Goal: Transaction & Acquisition: Purchase product/service

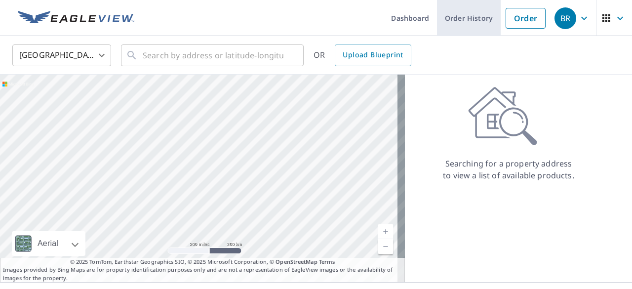
click at [467, 20] on link "Order History" at bounding box center [469, 18] width 64 height 36
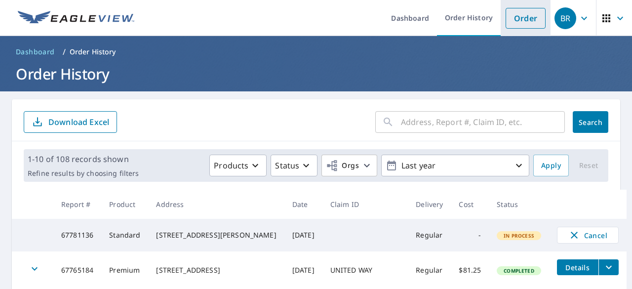
click at [506, 22] on link "Order" at bounding box center [526, 18] width 40 height 21
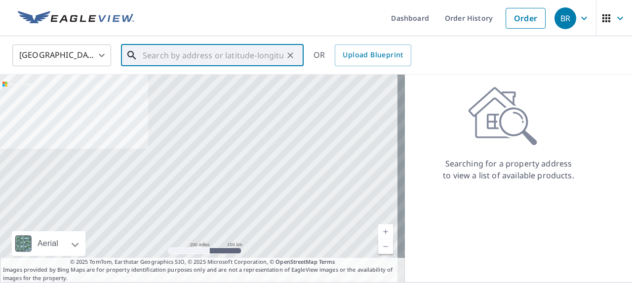
click at [205, 56] on input "text" at bounding box center [213, 55] width 141 height 28
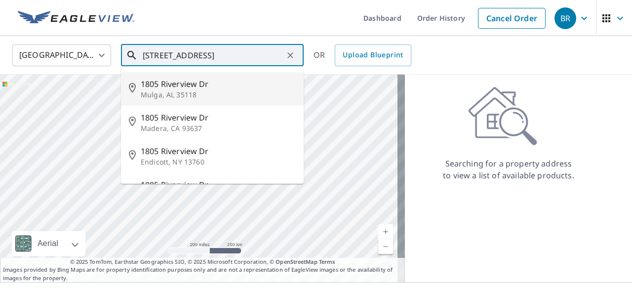
click at [180, 87] on span "1805 Riverview Dr" at bounding box center [218, 84] width 155 height 12
type input "[STREET_ADDRESS][PERSON_NAME]"
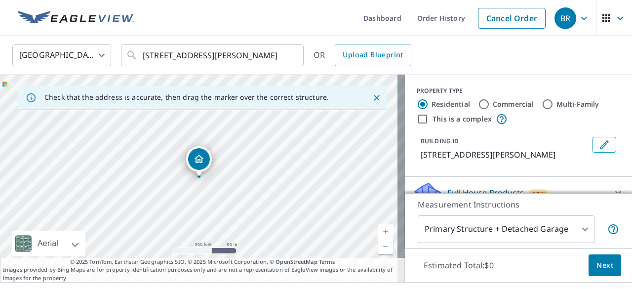
click at [380, 229] on link "Current Level 17, Zoom In" at bounding box center [385, 231] width 15 height 15
click at [380, 229] on link "Current Level 18, Zoom In" at bounding box center [385, 231] width 15 height 15
click at [380, 229] on link "Current Level 19, Zoom In" at bounding box center [385, 231] width 15 height 15
click at [378, 246] on link "Current Level 20, Zoom Out" at bounding box center [385, 246] width 15 height 15
click at [378, 246] on link "Current Level 19, Zoom Out" at bounding box center [385, 246] width 15 height 15
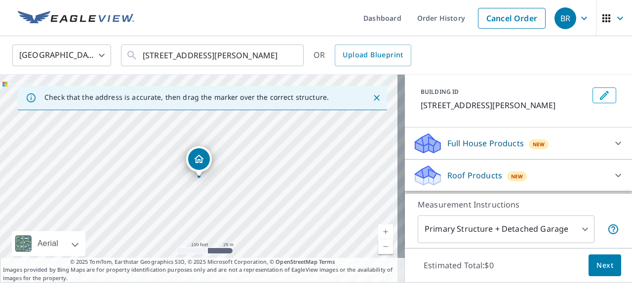
scroll to position [99, 0]
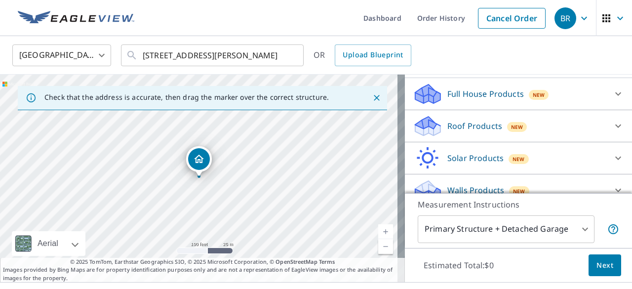
click at [612, 132] on icon at bounding box center [618, 126] width 12 height 12
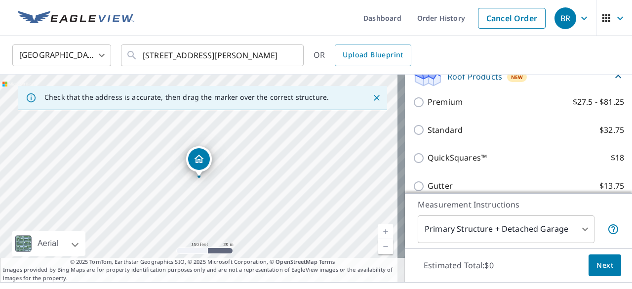
scroll to position [198, 0]
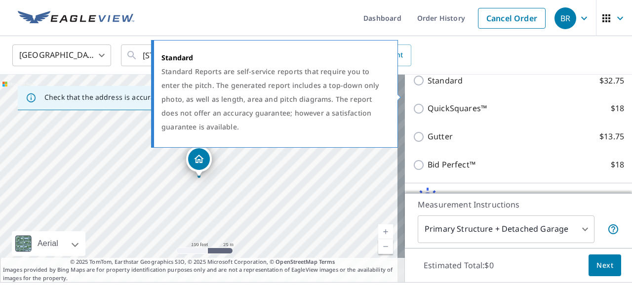
click at [413, 86] on input "Standard $32.75" at bounding box center [420, 81] width 15 height 12
checkbox input "true"
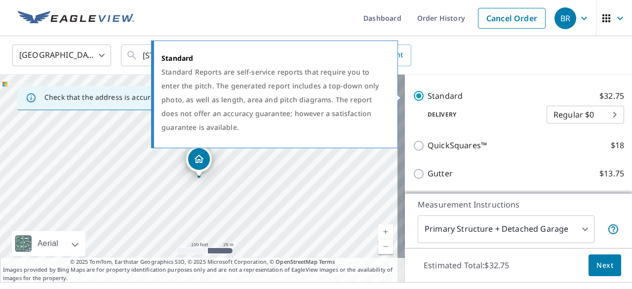
scroll to position [212, 0]
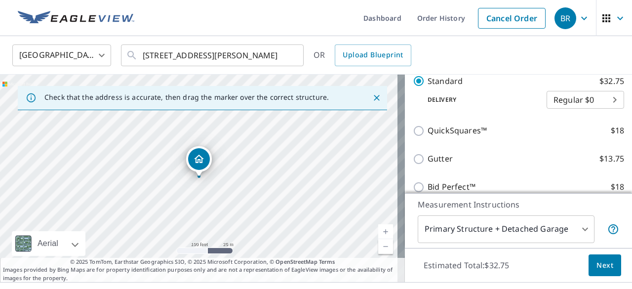
click at [597, 259] on span "Next" at bounding box center [605, 265] width 17 height 12
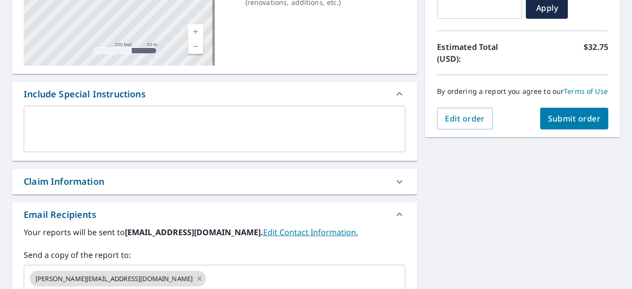
scroll to position [247, 0]
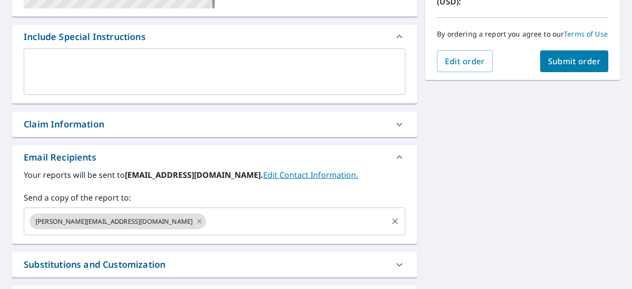
click at [196, 227] on icon at bounding box center [200, 221] width 8 height 11
checkbox input "true"
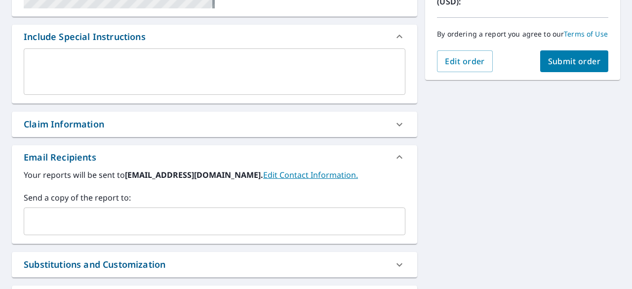
click at [148, 231] on input "text" at bounding box center [207, 221] width 358 height 19
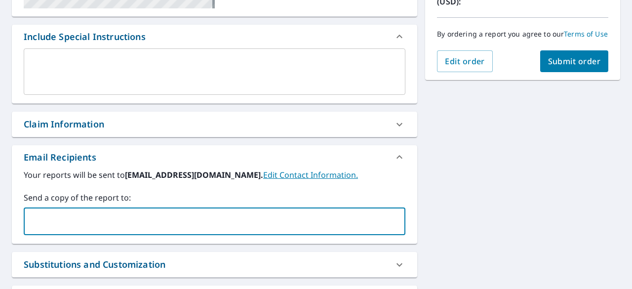
type input "[PERSON_NAME][EMAIL_ADDRESS][DOMAIN_NAME]"
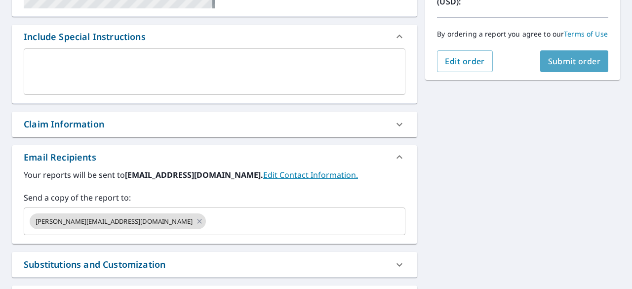
click at [559, 67] on span "Submit order" at bounding box center [574, 61] width 53 height 11
checkbox input "true"
